Goal: Transaction & Acquisition: Purchase product/service

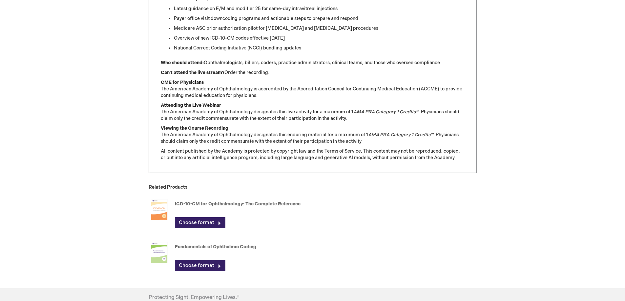
scroll to position [459, 0]
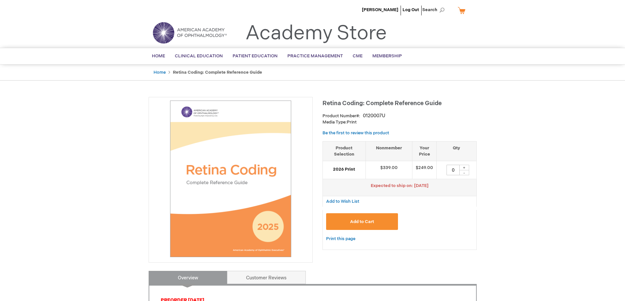
click at [356, 224] on span "Add to Cart" at bounding box center [362, 221] width 24 height 5
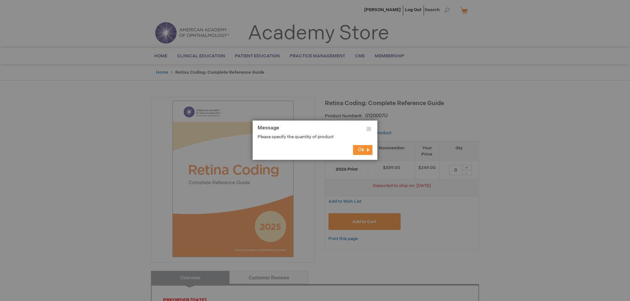
click at [360, 146] on button "Ok" at bounding box center [362, 150] width 19 height 10
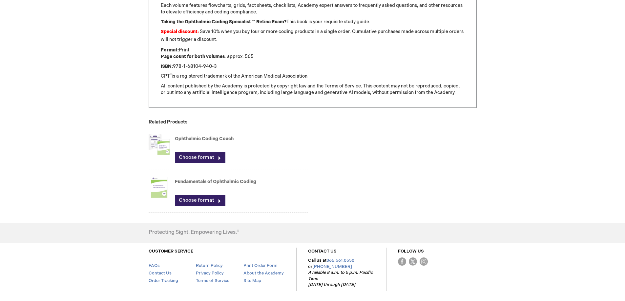
scroll to position [518, 0]
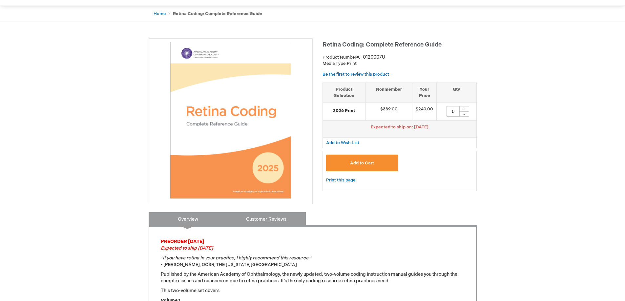
click at [270, 219] on link "Customer Reviews" at bounding box center [266, 219] width 79 height 13
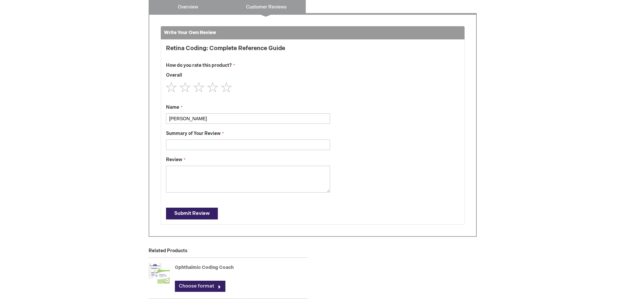
click at [202, 4] on link "Overview" at bounding box center [188, 6] width 79 height 13
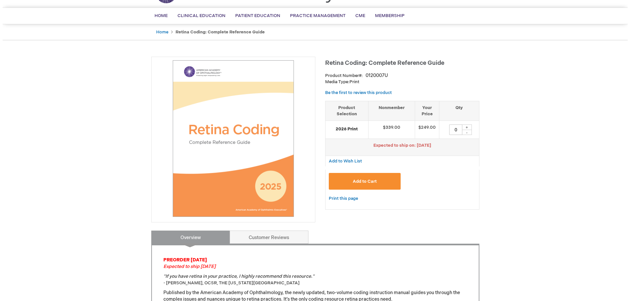
scroll to position [0, 0]
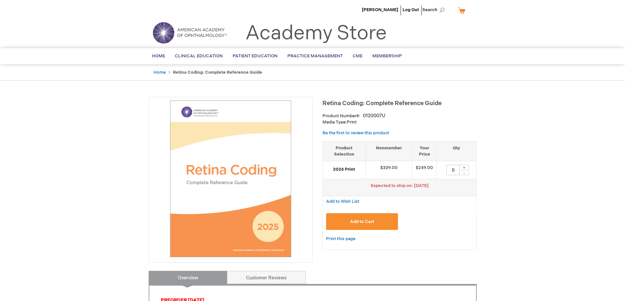
click at [270, 182] on img at bounding box center [230, 179] width 157 height 157
click at [465, 167] on div "+" at bounding box center [464, 168] width 10 height 6
type input "1"
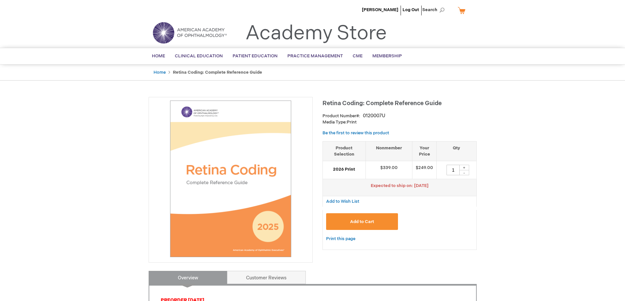
click at [357, 224] on span "Add to Cart" at bounding box center [362, 221] width 24 height 5
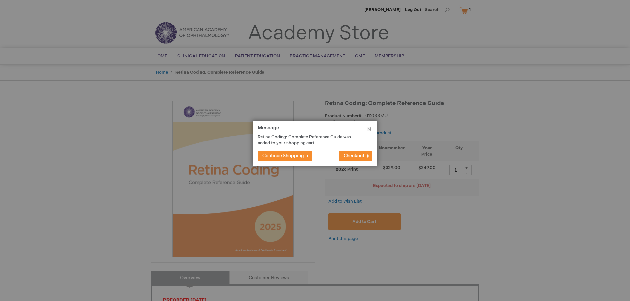
click at [347, 152] on button "Checkout" at bounding box center [356, 156] width 34 height 10
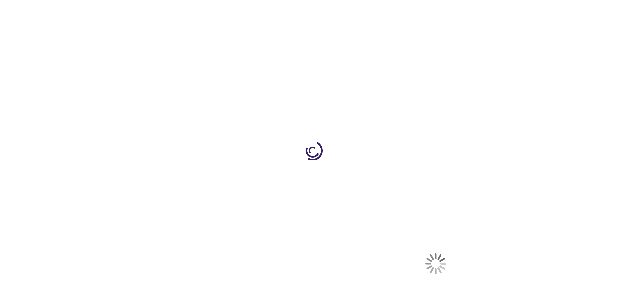
select select "US"
select select "12"
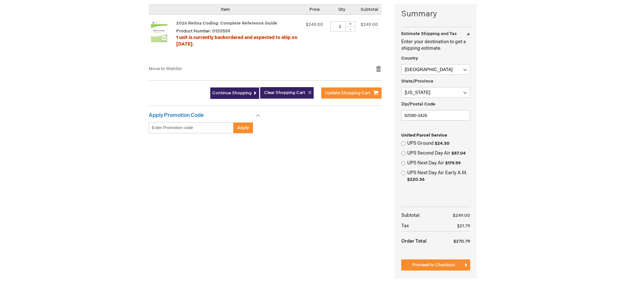
scroll to position [164, 0]
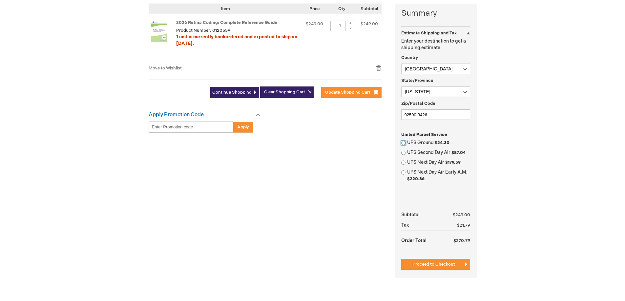
click at [404, 142] on input "UPS Ground $24.30" at bounding box center [403, 143] width 4 height 4
radio input "true"
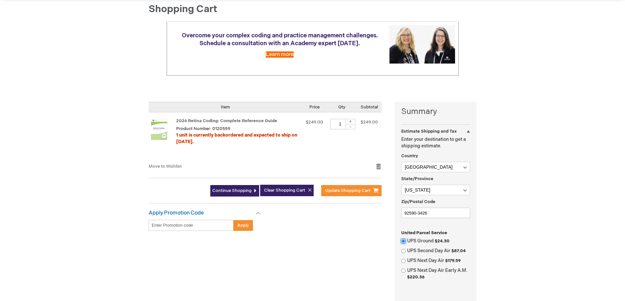
scroll to position [197, 0]
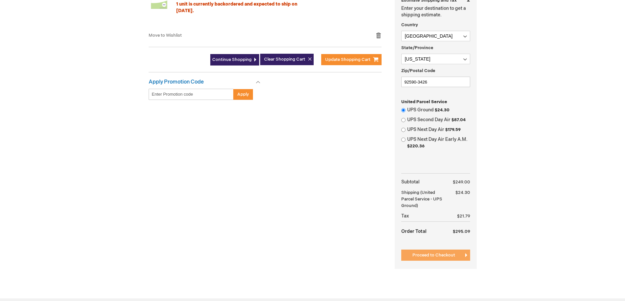
click at [427, 255] on span "Proceed to Checkout" at bounding box center [433, 255] width 43 height 5
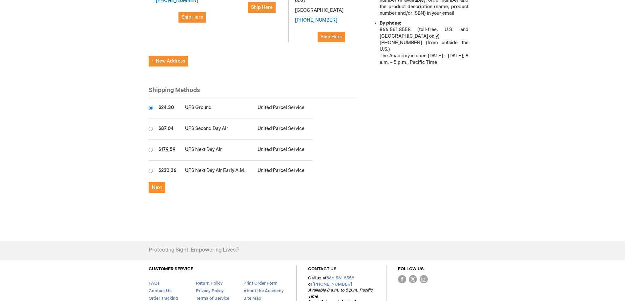
scroll to position [308, 0]
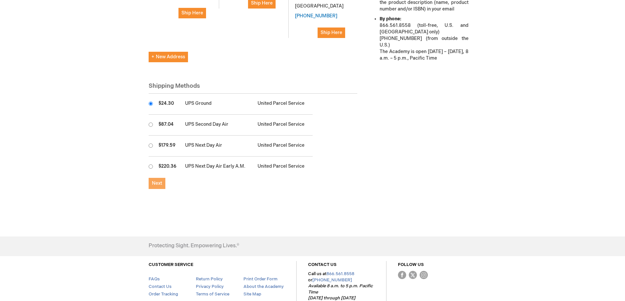
drag, startPoint x: 158, startPoint y: 150, endPoint x: 158, endPoint y: 146, distance: 4.0
click at [158, 181] on span "Next" at bounding box center [157, 184] width 10 height 6
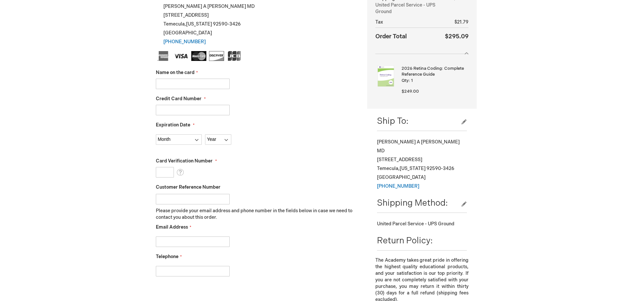
scroll to position [164, 0]
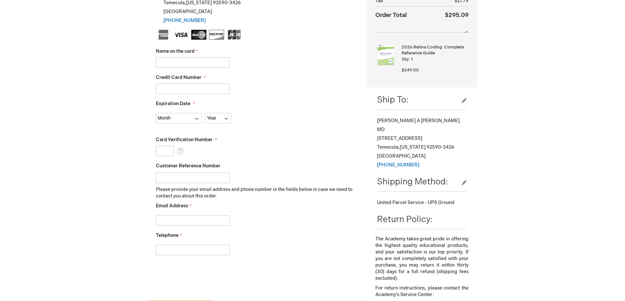
click at [211, 60] on input "Name on the card" at bounding box center [193, 62] width 74 height 10
type input "Sandra Aguirre"
type input "376737097231040"
select select "8"
select select "2029"
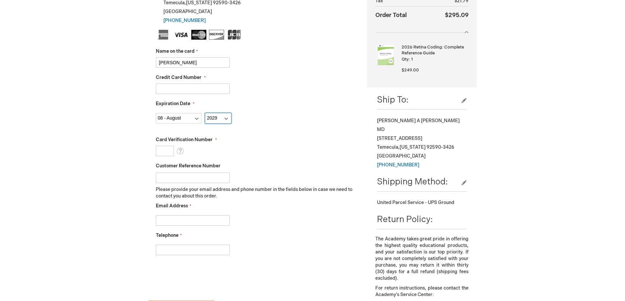
type input "2745"
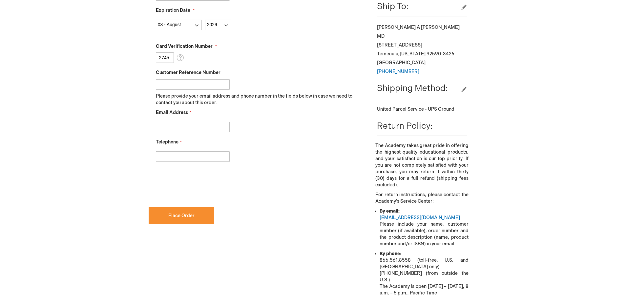
scroll to position [262, 0]
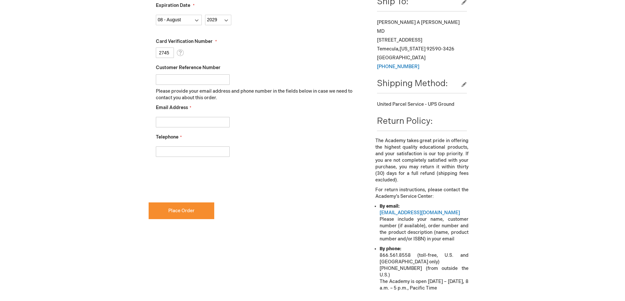
drag, startPoint x: 212, startPoint y: 81, endPoint x: 213, endPoint y: 76, distance: 5.7
click at [213, 76] on input "Customer Reference Number" at bounding box center [193, 79] width 74 height 10
click at [178, 127] on input "Email Address" at bounding box center [193, 122] width 74 height 10
type input "saguirre@ivretina.com"
type input "9516790400"
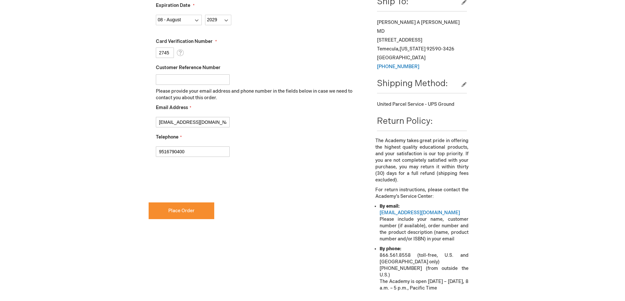
checkbox input "true"
click at [197, 214] on button "Place Order" at bounding box center [182, 211] width 66 height 17
